Goal: Transaction & Acquisition: Obtain resource

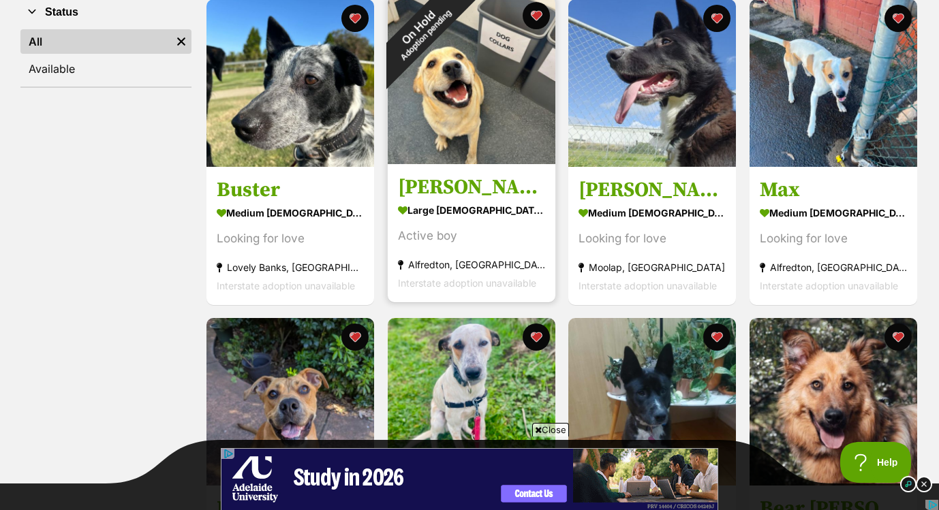
click at [456, 251] on section "large male Dog Active boy Alfredton, VIC Interstate adoption unavailable" at bounding box center [471, 246] width 147 height 92
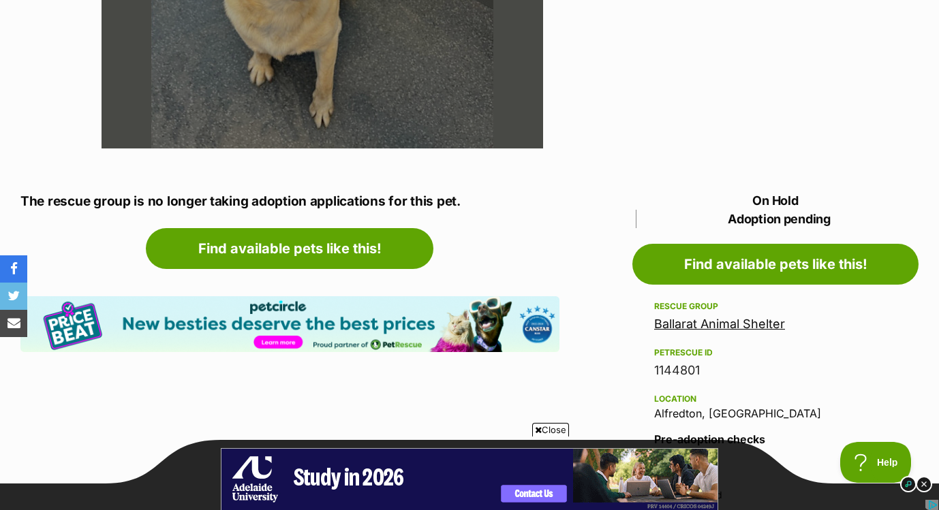
click at [671, 329] on link "Ballarat Animal Shelter" at bounding box center [719, 324] width 131 height 14
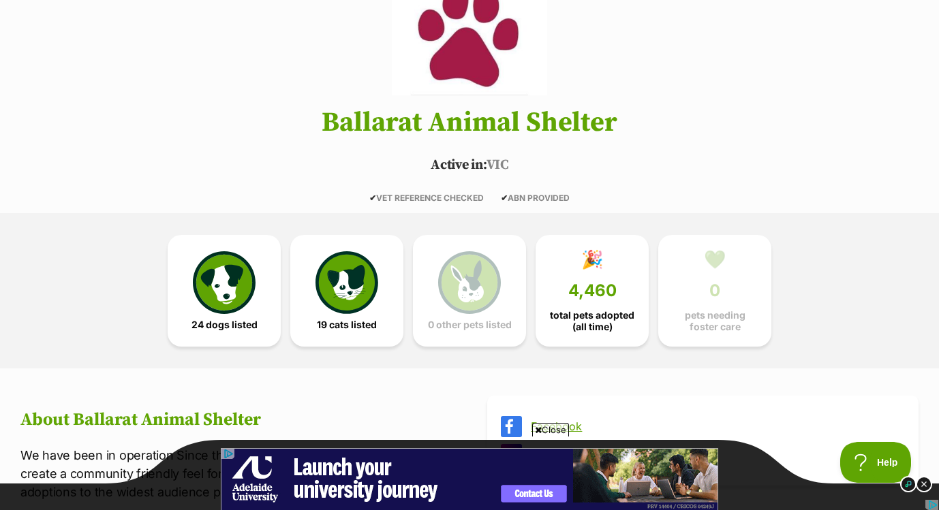
scroll to position [173, 0]
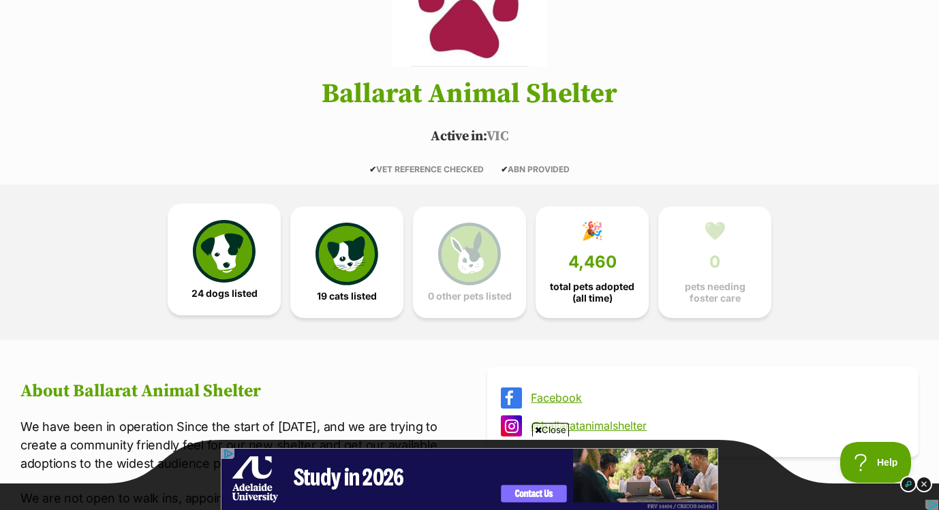
click at [212, 256] on img at bounding box center [224, 251] width 63 height 63
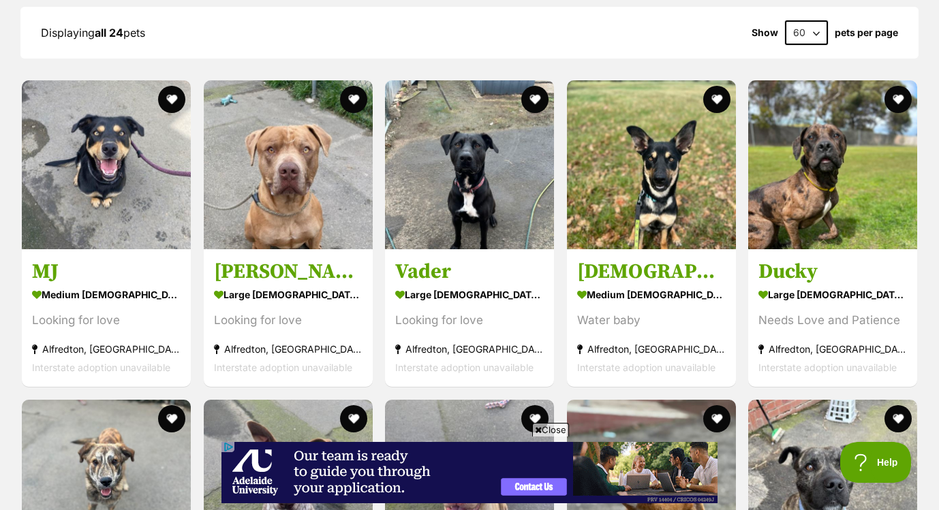
scroll to position [1288, 0]
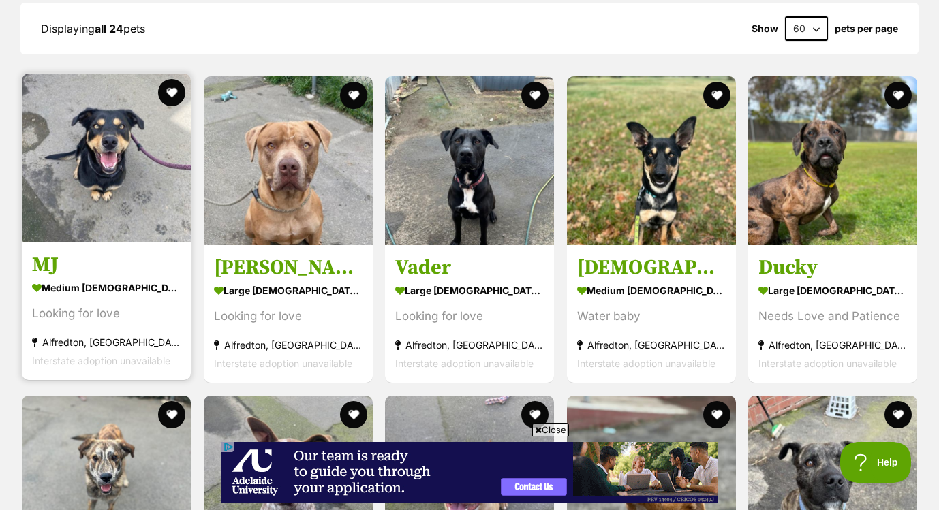
click at [109, 181] on img at bounding box center [106, 158] width 169 height 169
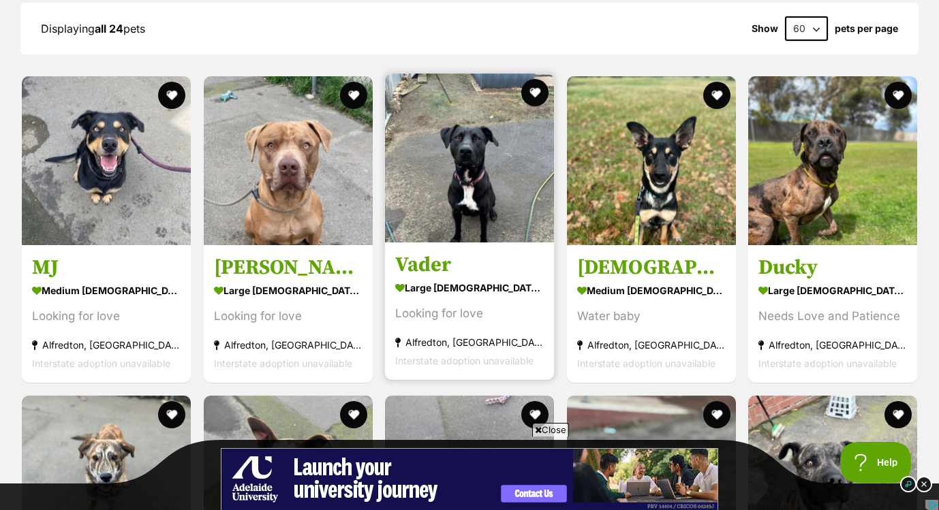
scroll to position [0, 0]
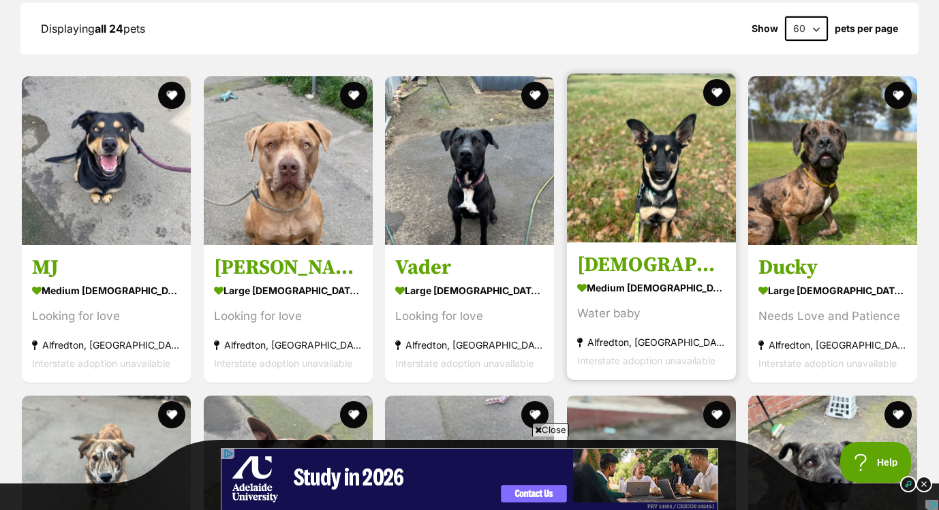
click at [644, 184] on img at bounding box center [651, 158] width 169 height 169
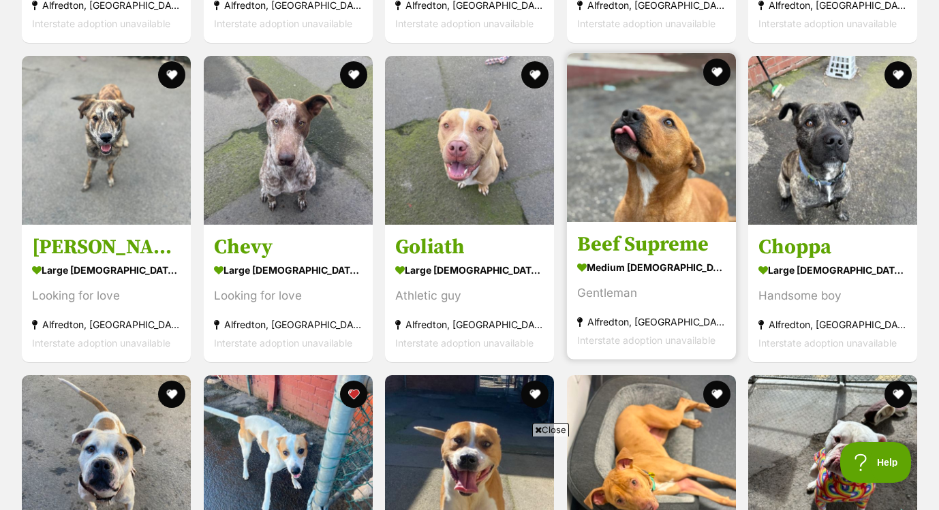
click at [636, 206] on img at bounding box center [651, 137] width 169 height 169
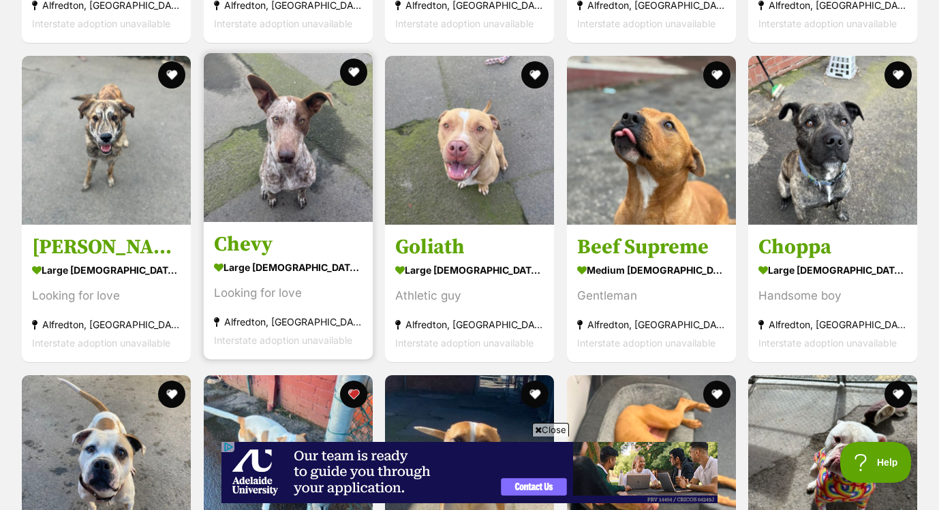
click at [280, 207] on img at bounding box center [288, 137] width 169 height 169
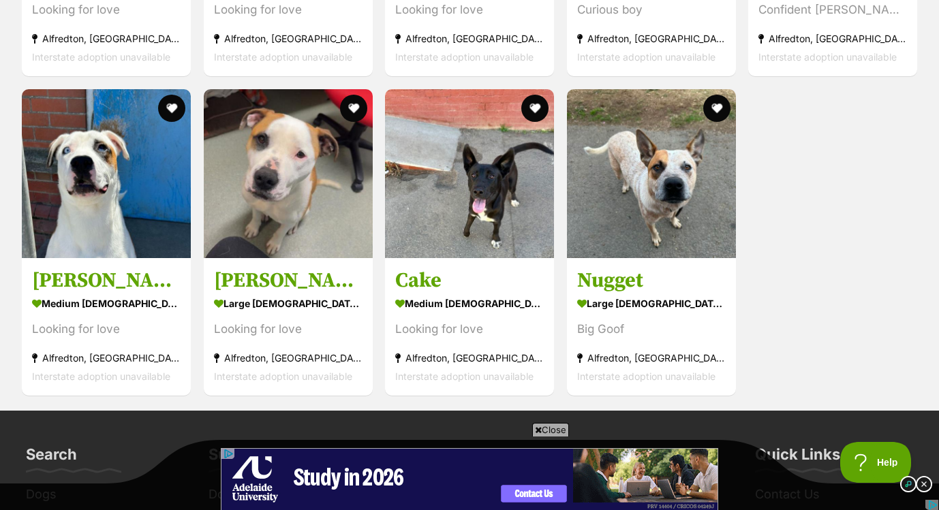
scroll to position [2557, 0]
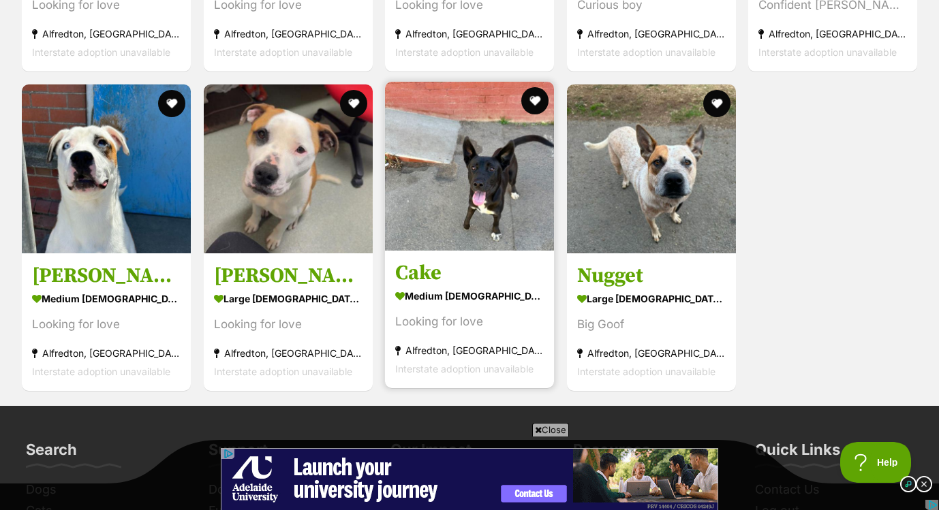
click at [485, 221] on img at bounding box center [469, 166] width 169 height 169
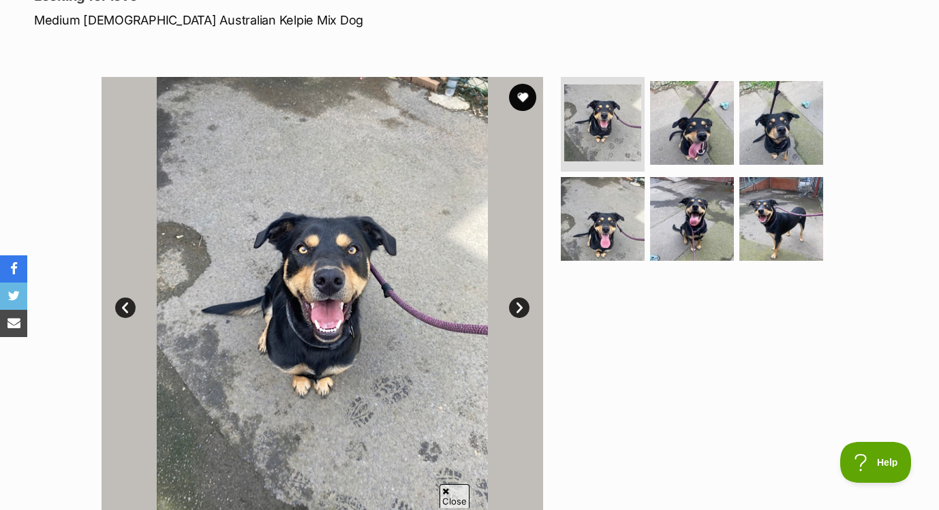
click at [518, 304] on link "Next" at bounding box center [519, 308] width 20 height 20
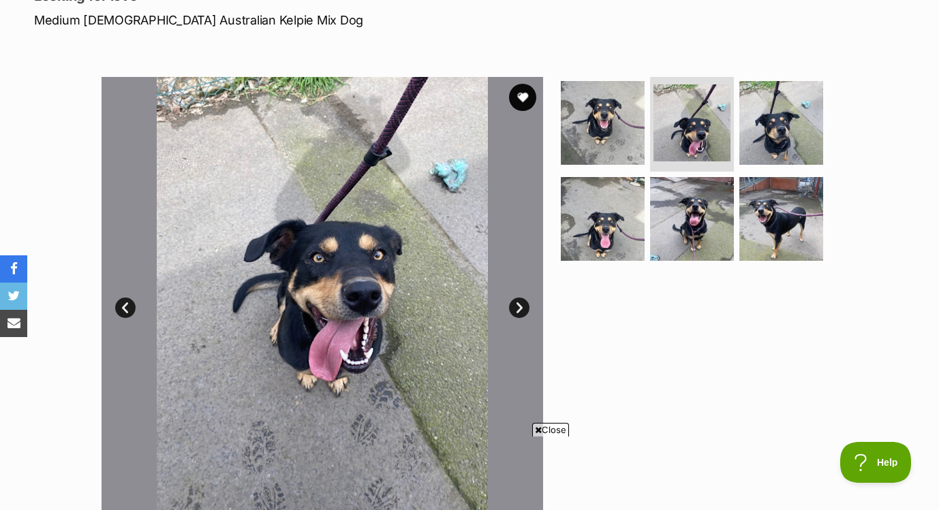
click at [518, 304] on link "Next" at bounding box center [519, 308] width 20 height 20
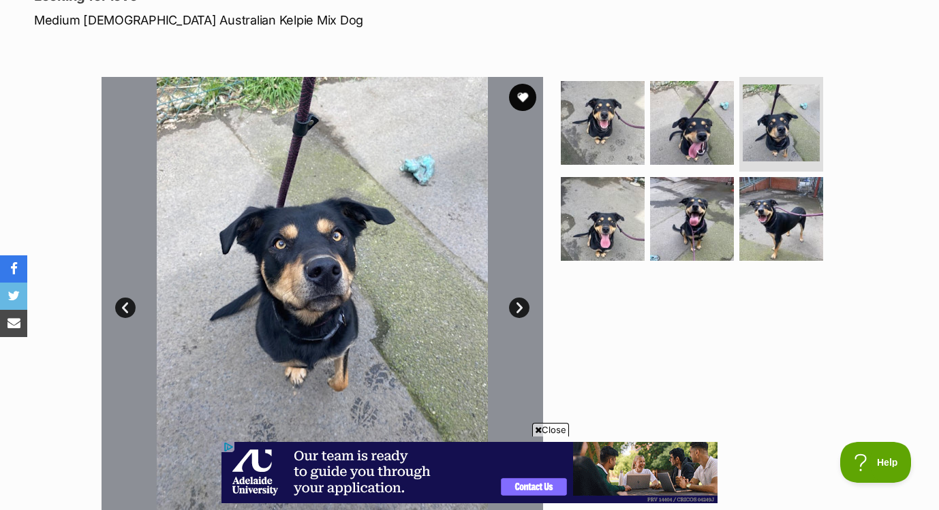
click at [518, 304] on link "Next" at bounding box center [519, 308] width 20 height 20
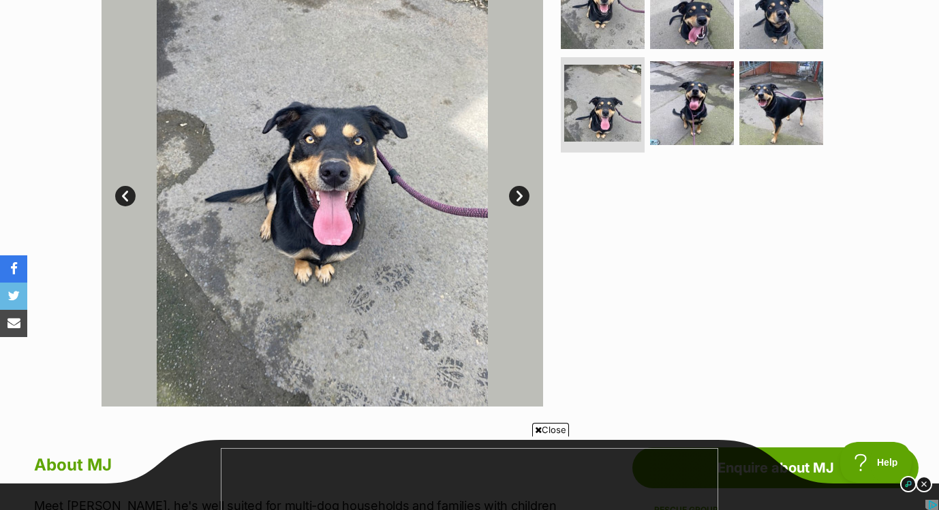
scroll to position [325, 0]
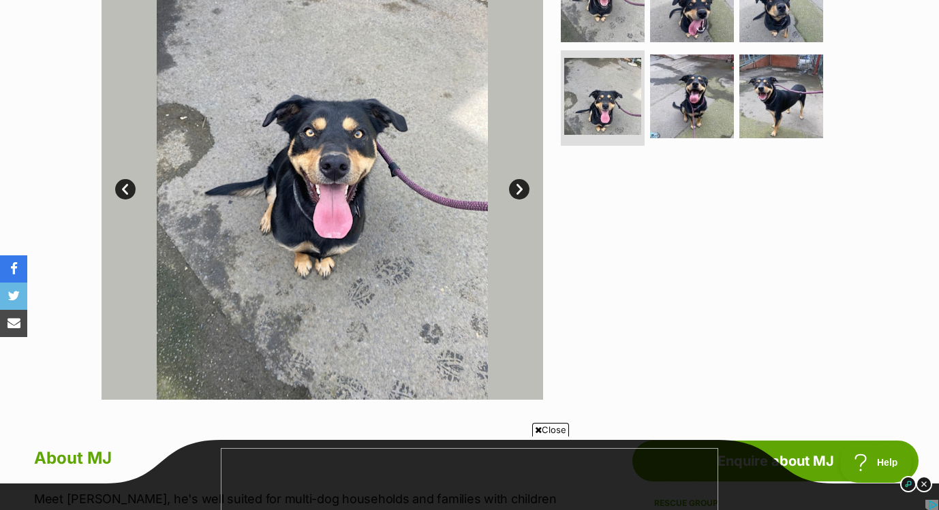
click at [518, 189] on link "Next" at bounding box center [519, 189] width 20 height 20
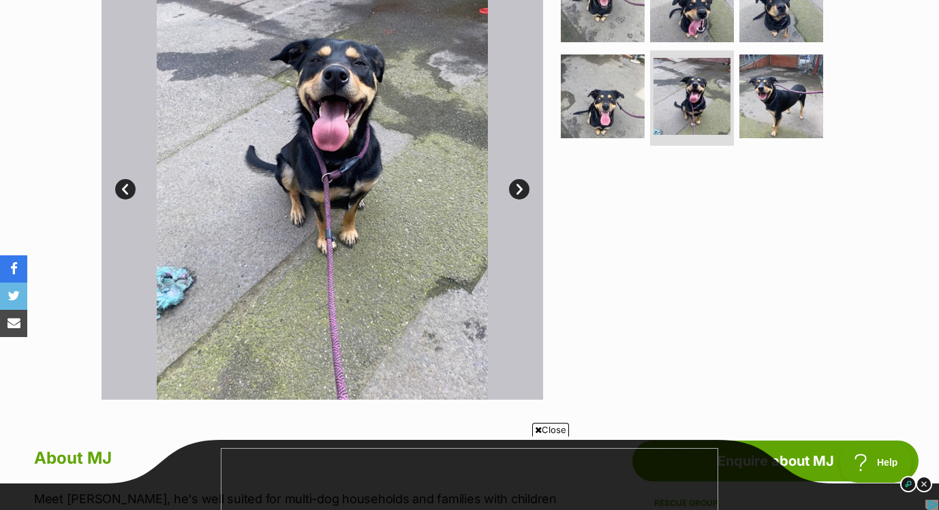
click at [518, 189] on link "Next" at bounding box center [519, 189] width 20 height 20
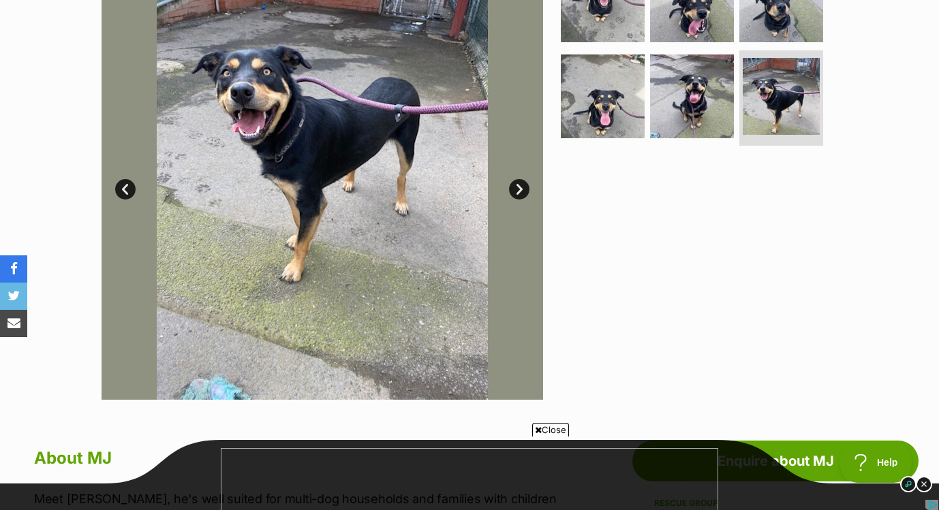
click at [518, 190] on link "Next" at bounding box center [519, 189] width 20 height 20
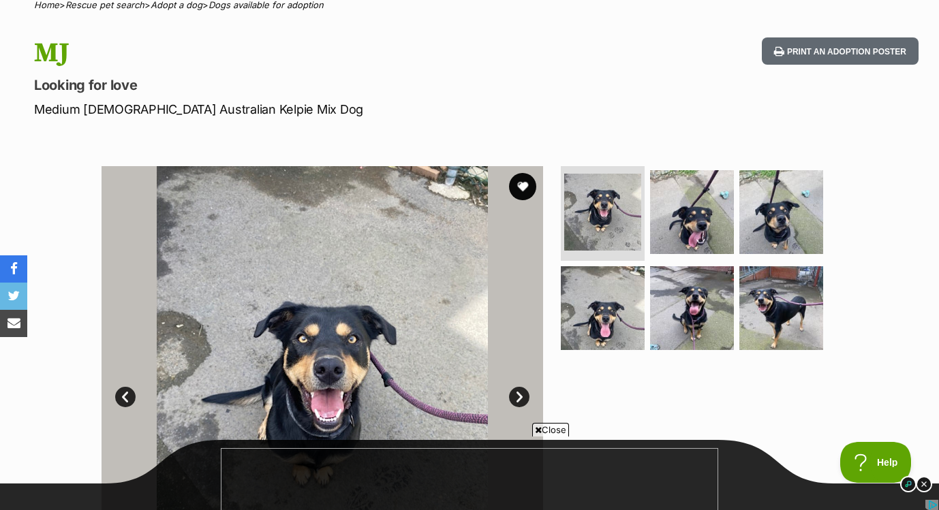
scroll to position [0, 0]
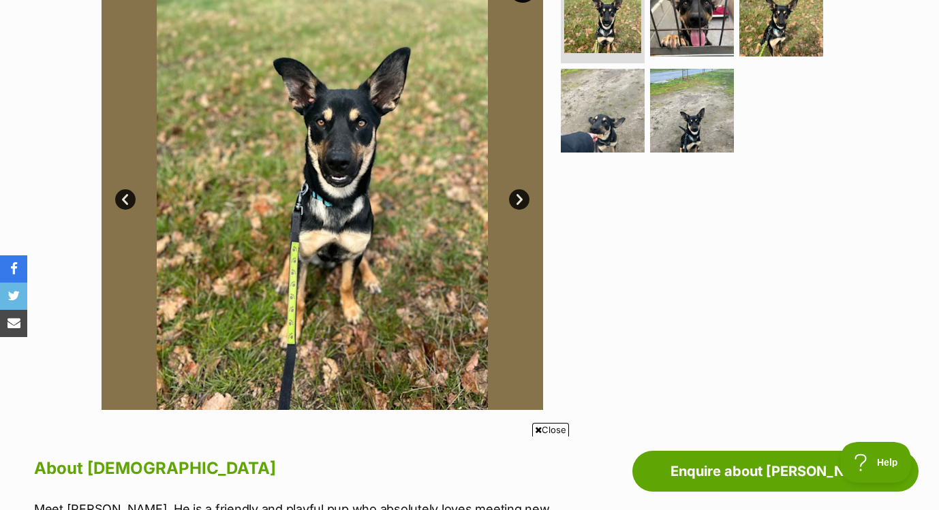
click at [517, 198] on link "Next" at bounding box center [519, 199] width 20 height 20
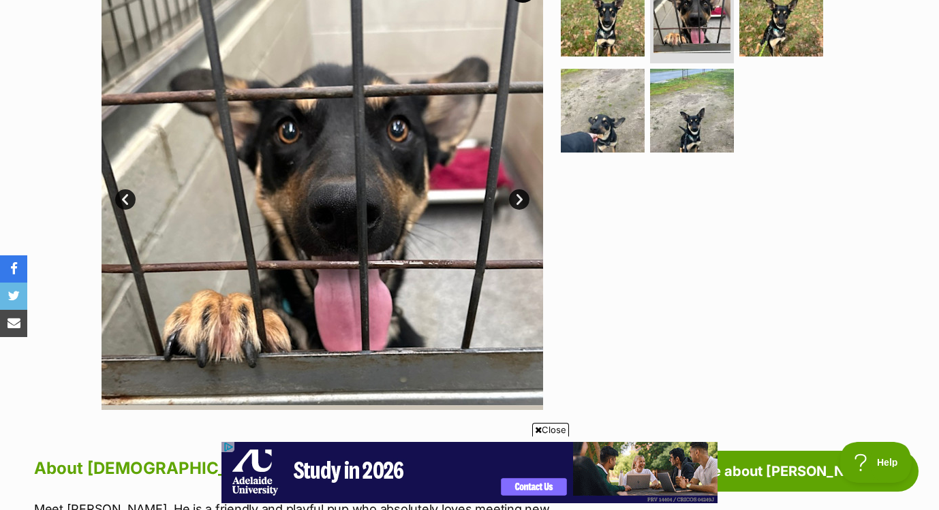
click at [517, 198] on link "Next" at bounding box center [519, 199] width 20 height 20
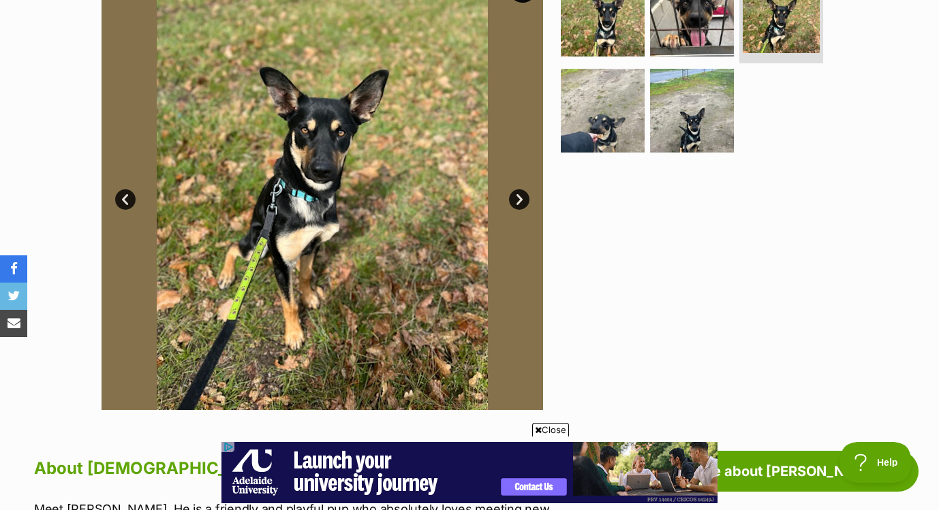
click at [517, 198] on link "Next" at bounding box center [519, 199] width 20 height 20
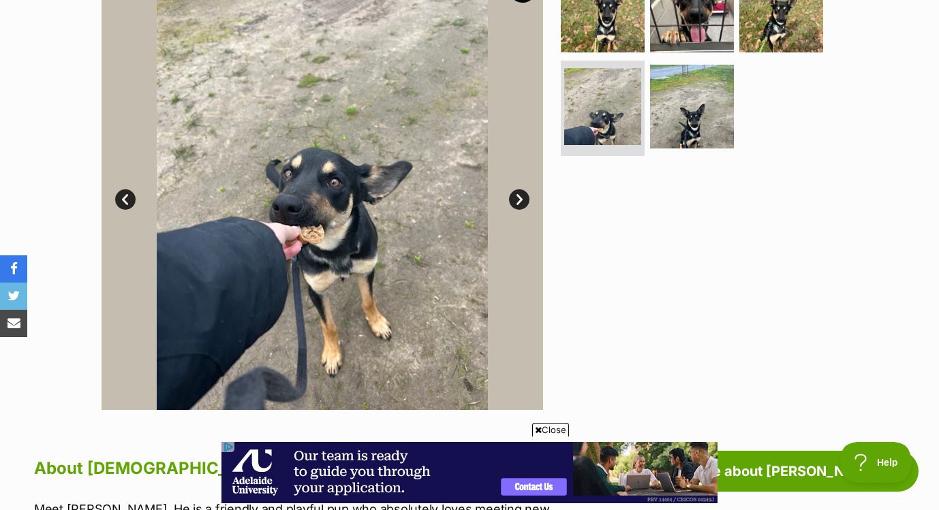
click at [517, 198] on link "Next" at bounding box center [519, 199] width 20 height 20
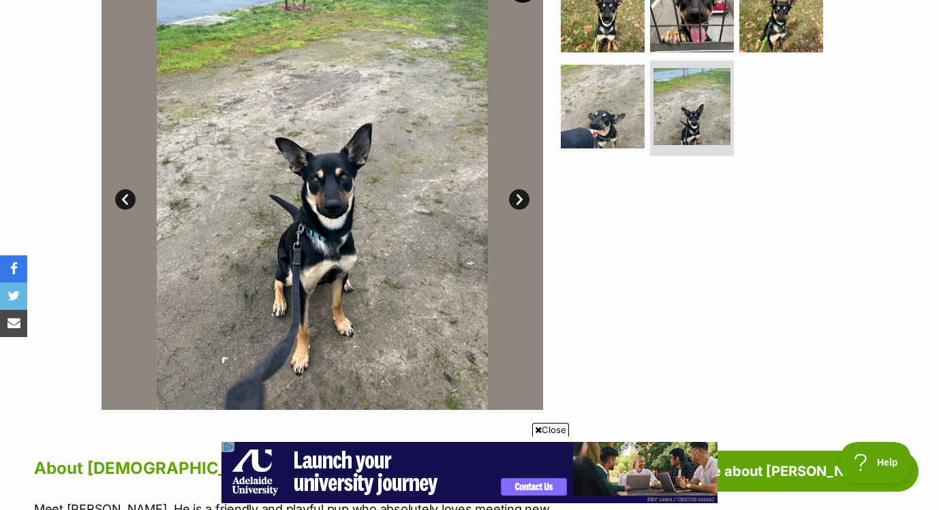
click at [517, 198] on link "Next" at bounding box center [519, 199] width 20 height 20
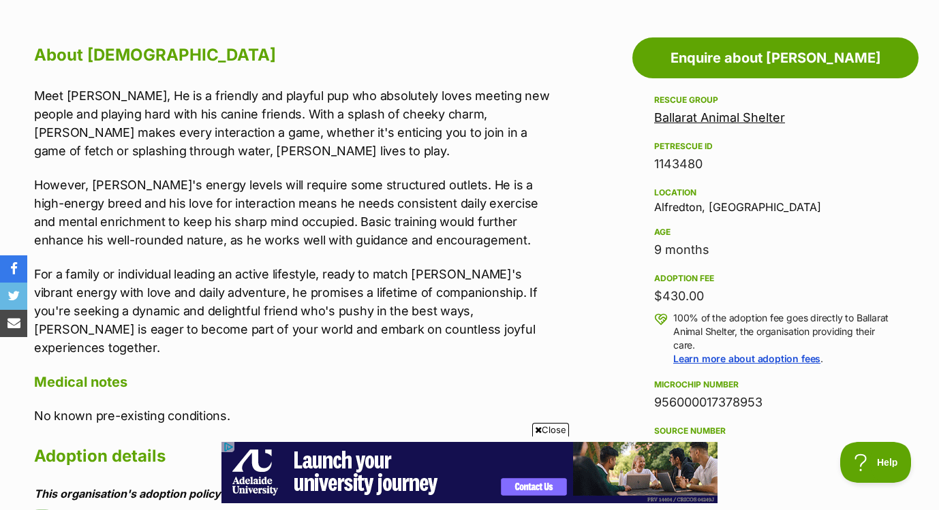
scroll to position [732, 0]
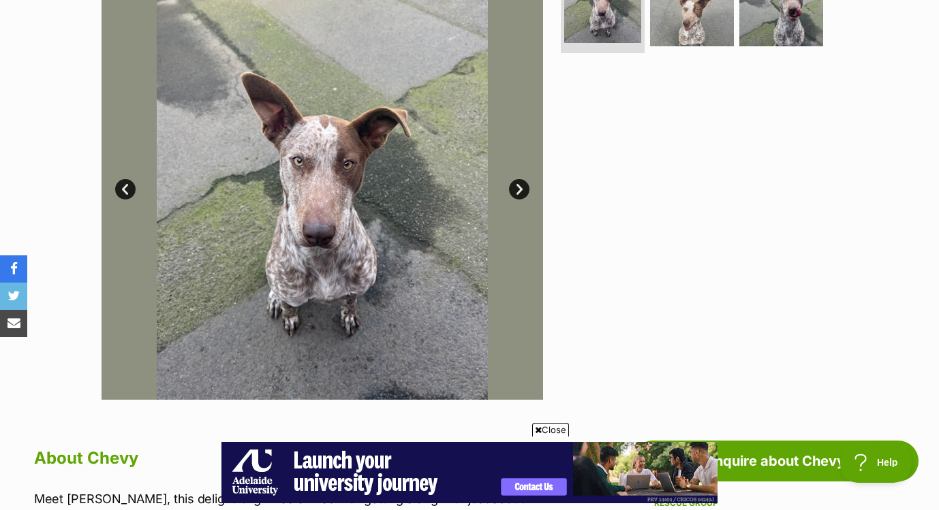
click at [516, 187] on link "Next" at bounding box center [519, 189] width 20 height 20
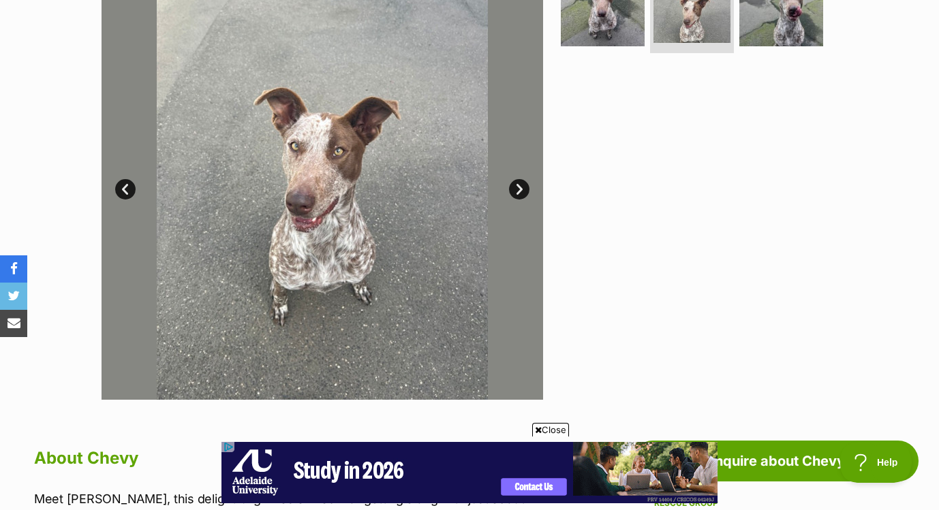
click at [516, 187] on link "Next" at bounding box center [519, 189] width 20 height 20
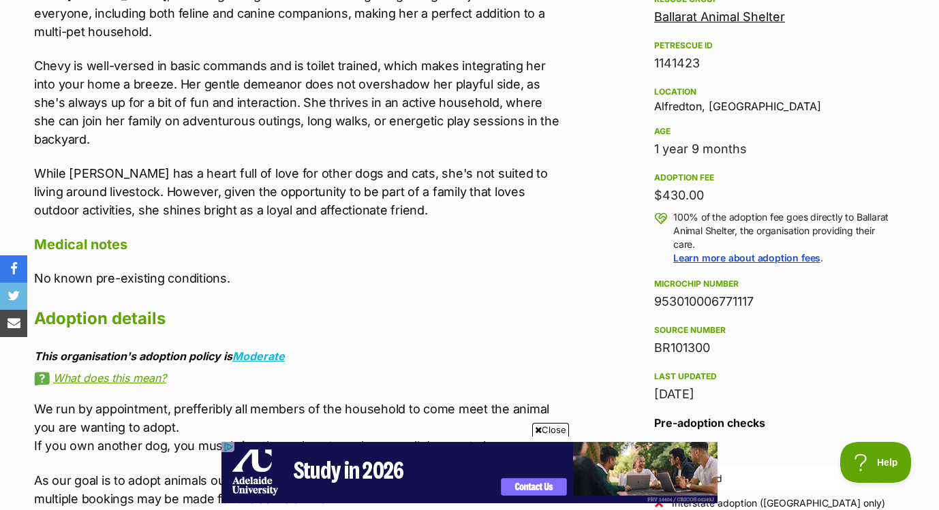
scroll to position [830, 0]
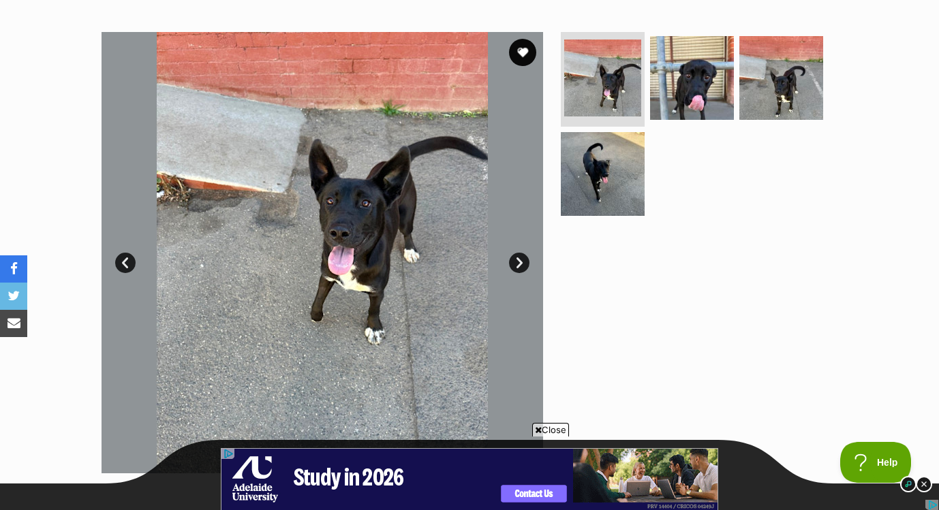
scroll to position [266, 0]
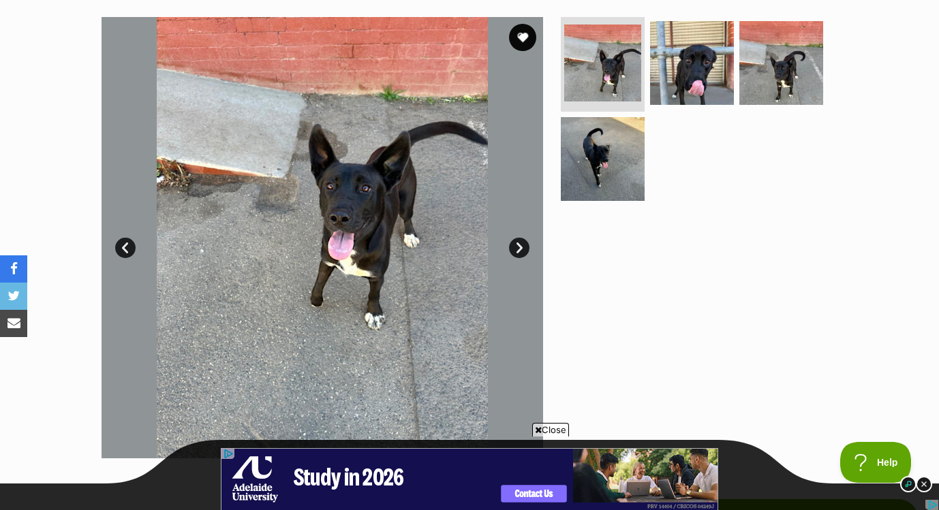
click at [522, 243] on link "Next" at bounding box center [519, 248] width 20 height 20
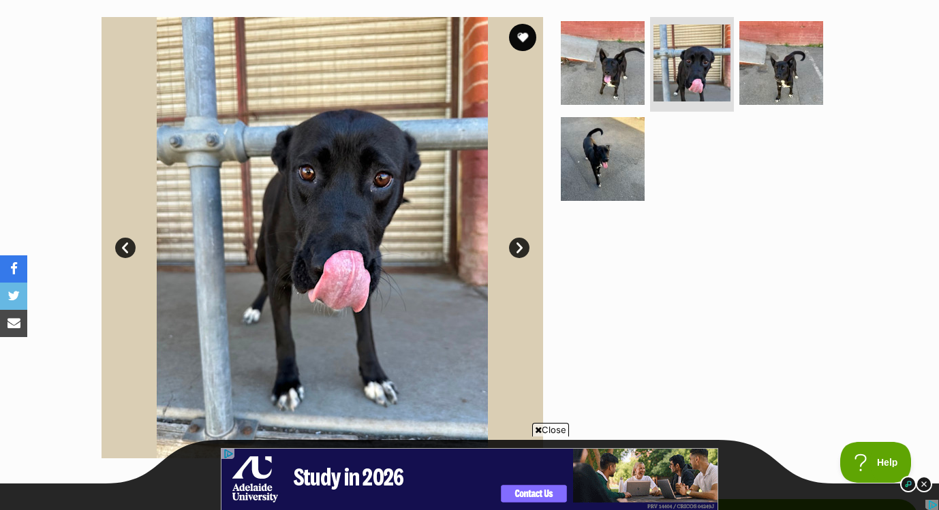
click at [522, 243] on link "Next" at bounding box center [519, 248] width 20 height 20
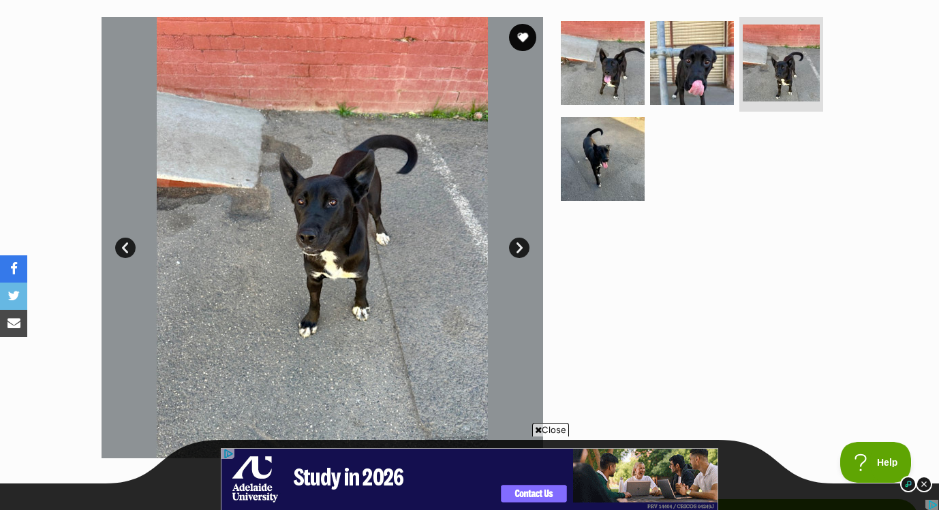
click at [522, 243] on link "Next" at bounding box center [519, 248] width 20 height 20
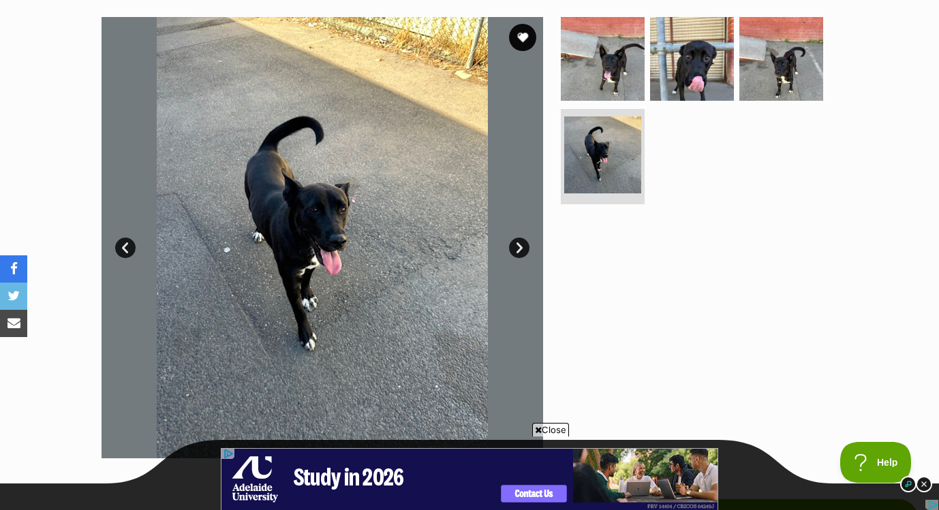
click at [522, 243] on link "Next" at bounding box center [519, 248] width 20 height 20
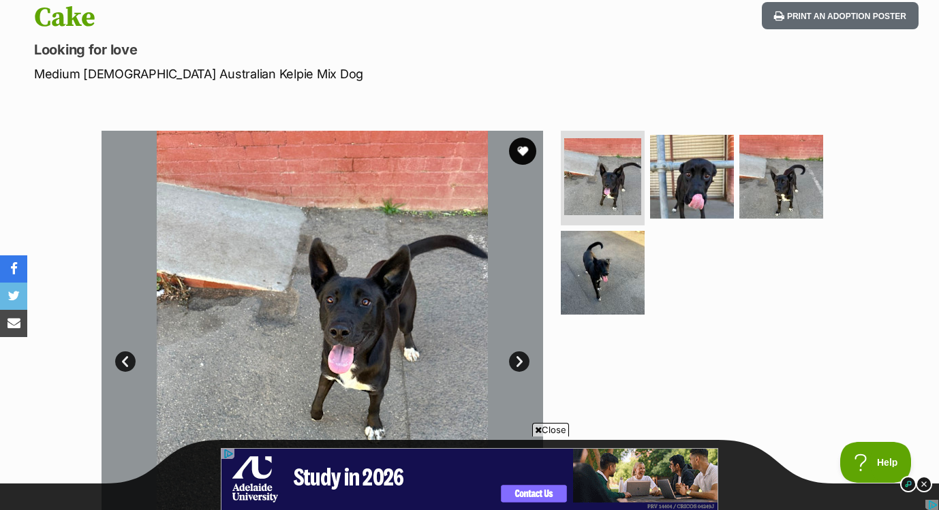
scroll to position [118, 0]
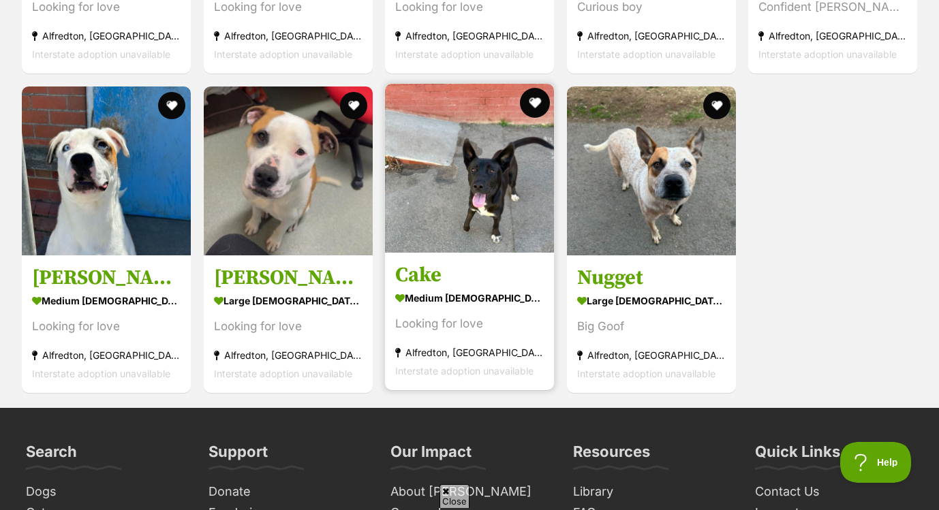
click at [529, 104] on button "favourite" at bounding box center [535, 103] width 30 height 30
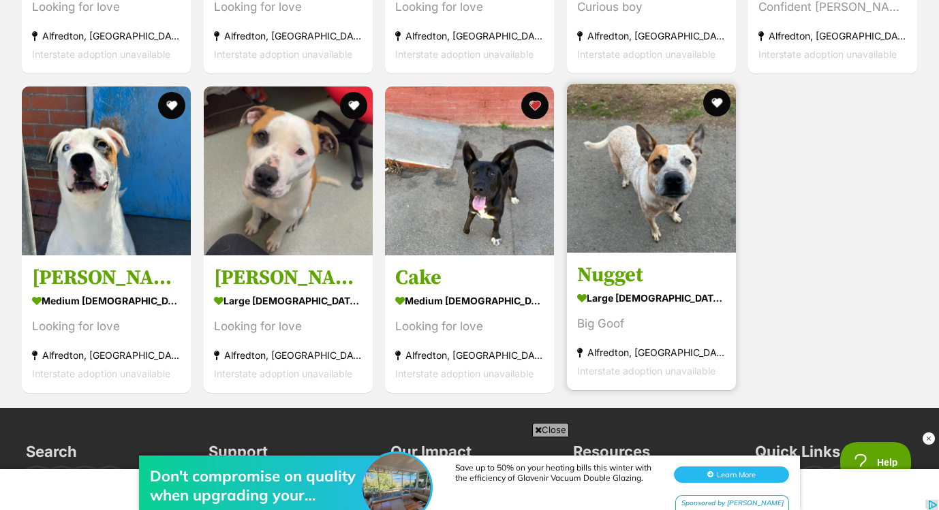
click at [635, 222] on img at bounding box center [651, 168] width 169 height 169
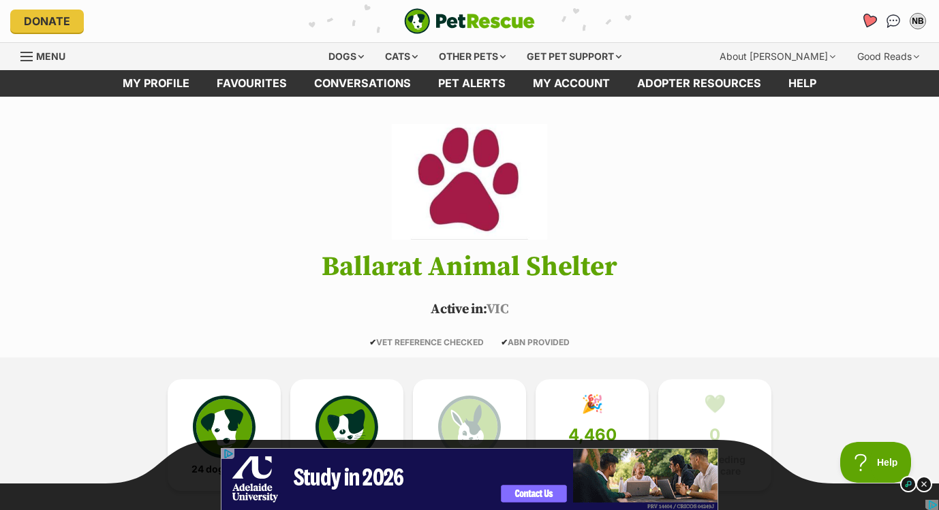
click at [862, 21] on icon "Favourites" at bounding box center [869, 21] width 18 height 18
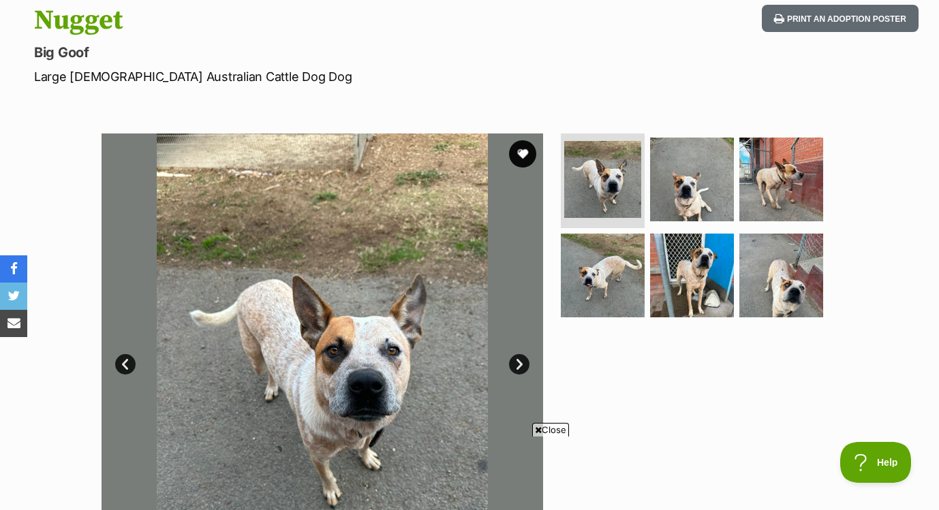
scroll to position [138, 0]
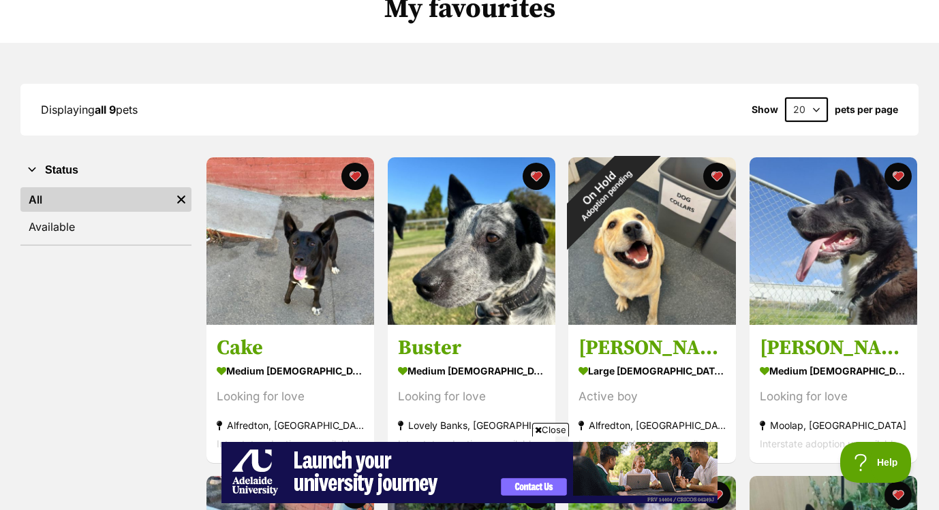
scroll to position [99, 0]
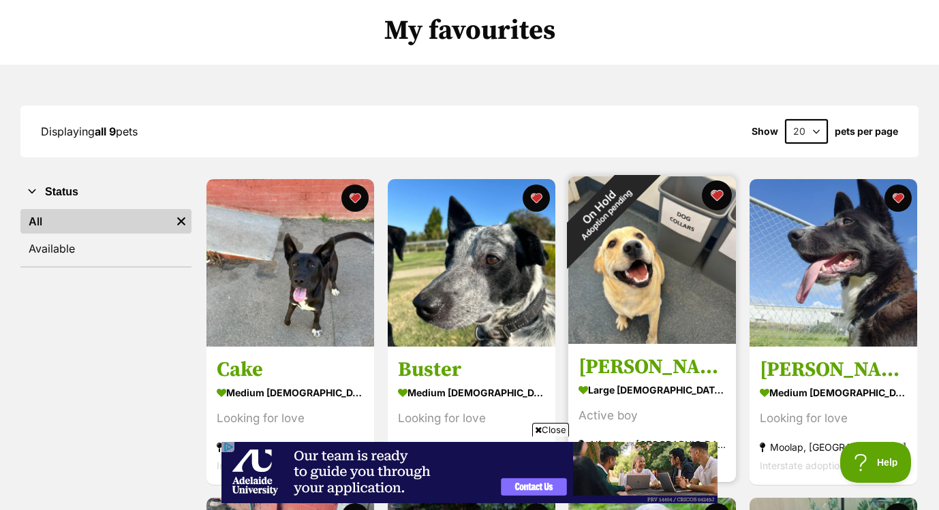
click at [717, 198] on button "favourite" at bounding box center [717, 196] width 30 height 30
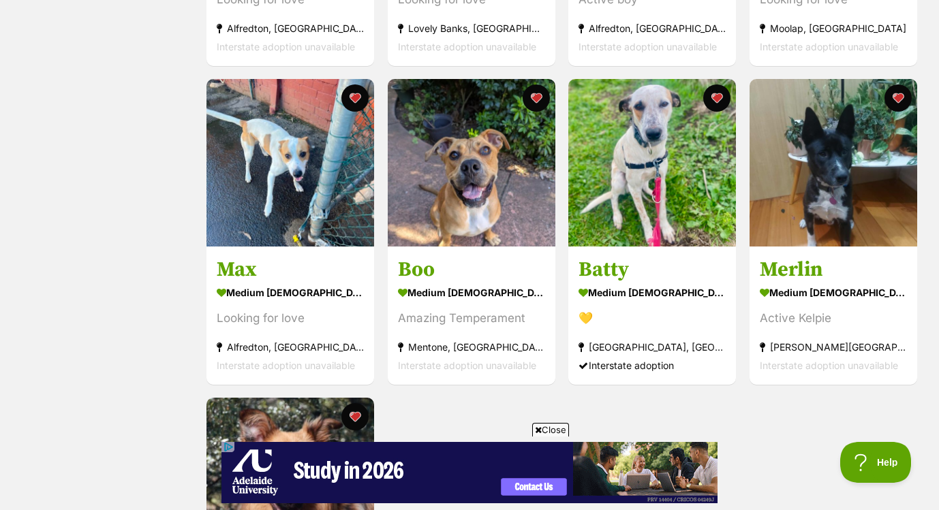
scroll to position [520, 0]
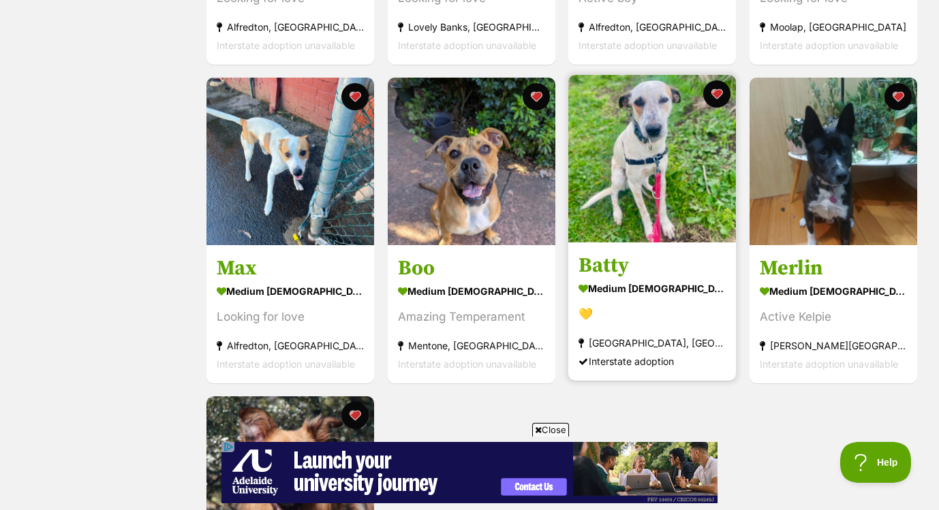
click at [616, 193] on img at bounding box center [652, 159] width 168 height 168
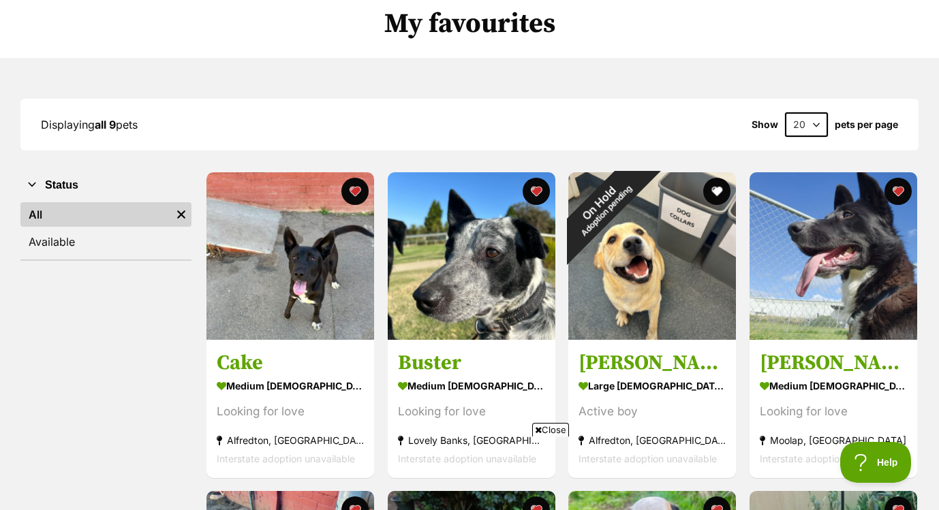
scroll to position [0, 0]
